Goal: Information Seeking & Learning: Learn about a topic

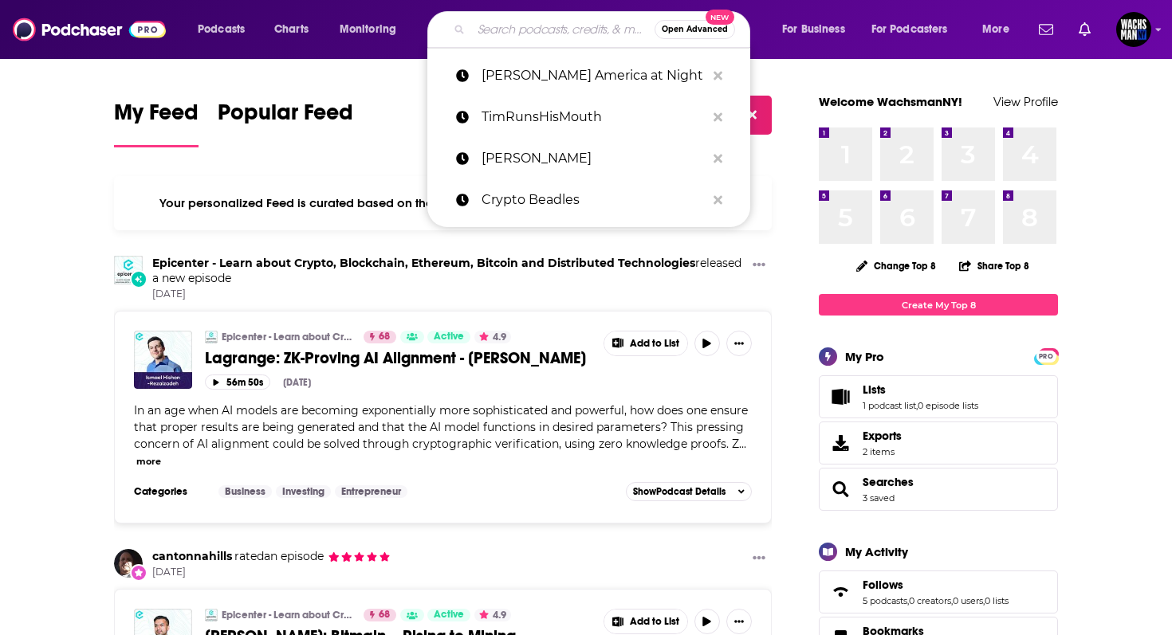
click at [543, 31] on input "Search podcasts, credits, & more..." at bounding box center [562, 30] width 183 height 26
click at [1144, 33] on img "Logged in as WachsmanNY" at bounding box center [1133, 29] width 35 height 35
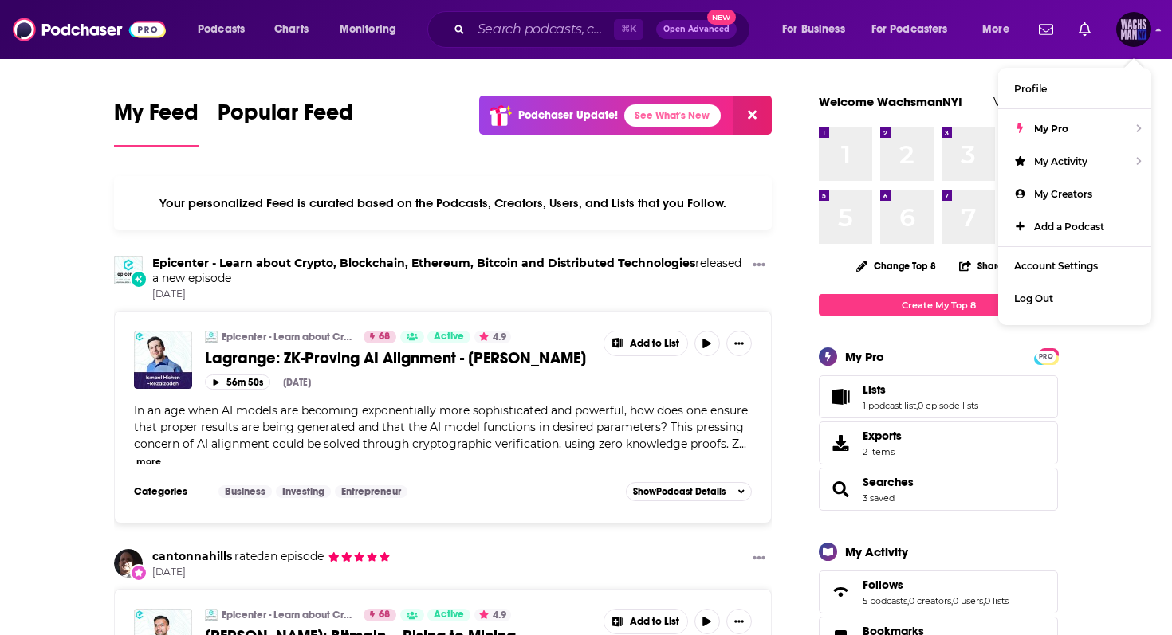
click at [1137, 27] on img "Logged in as WachsmanNY" at bounding box center [1133, 29] width 35 height 35
click at [476, 31] on input "Search podcasts, credits, & more..." at bounding box center [542, 30] width 143 height 26
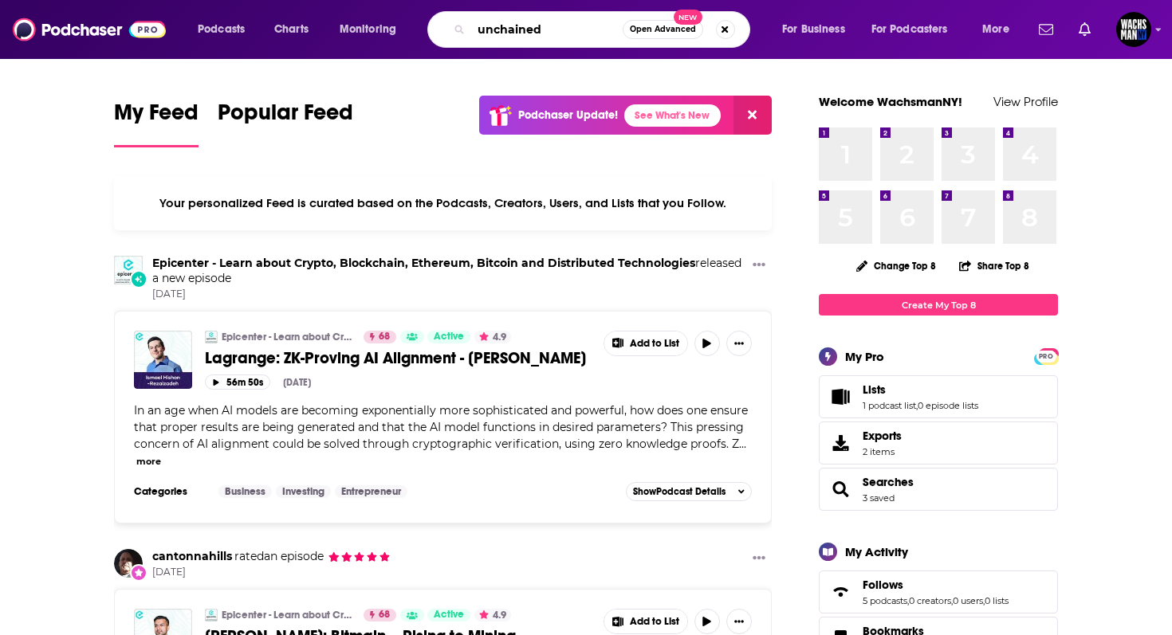
type input "unchained"
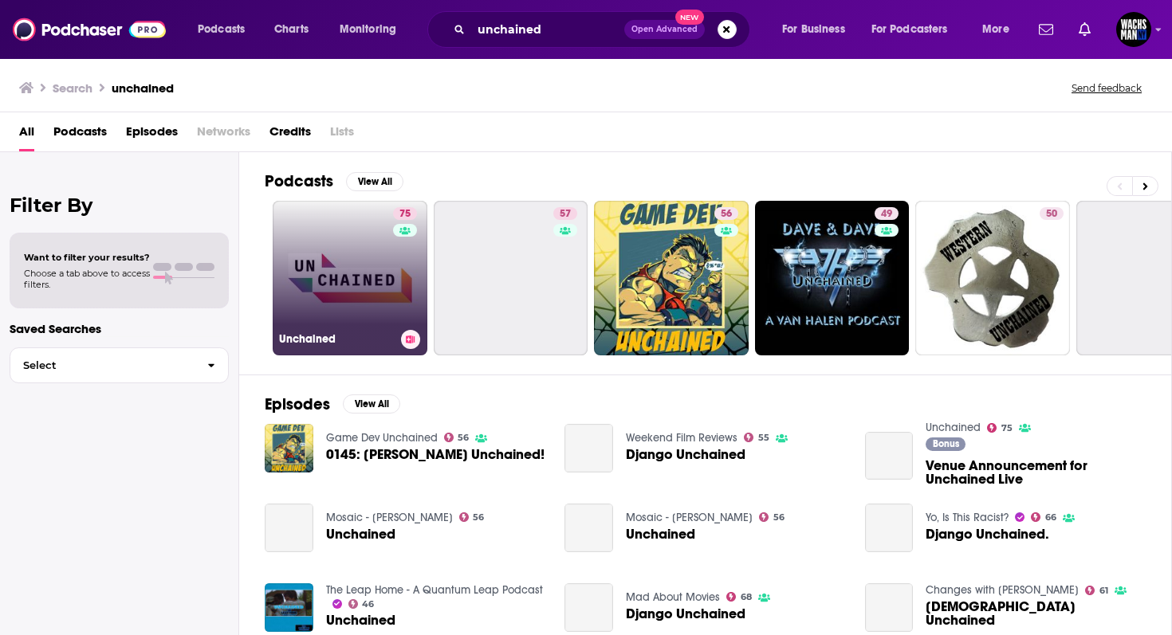
click at [378, 279] on link "75 Unchained" at bounding box center [350, 278] width 155 height 155
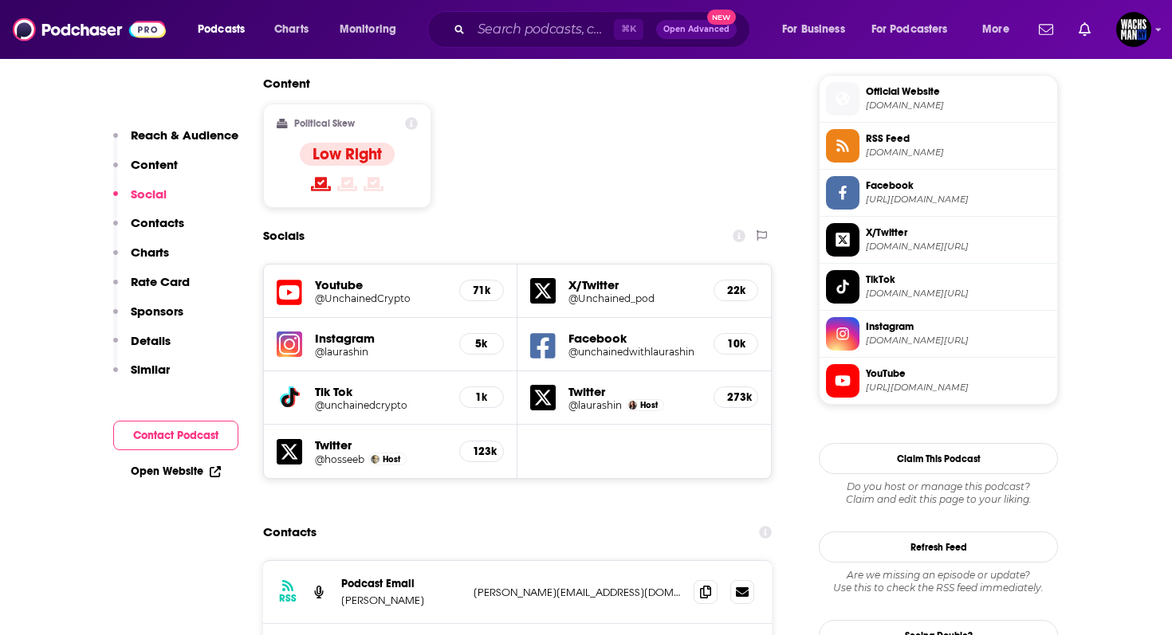
scroll to position [1275, 0]
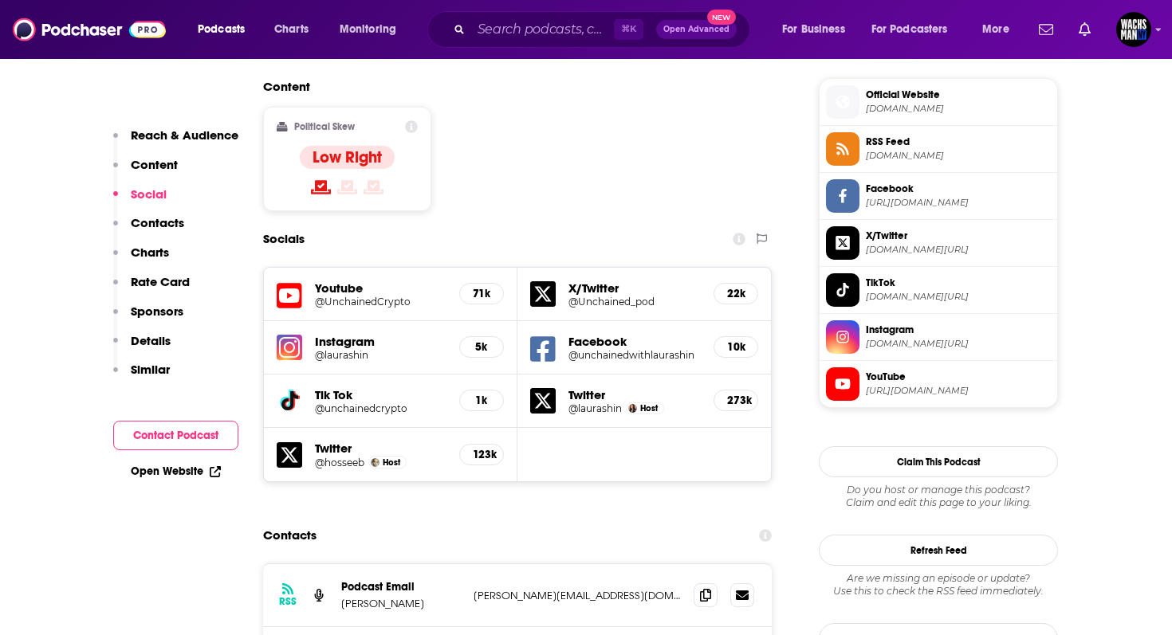
click at [423, 296] on h5 "@UnchainedCrypto" at bounding box center [381, 302] width 132 height 12
